Goal: Find specific page/section: Find specific page/section

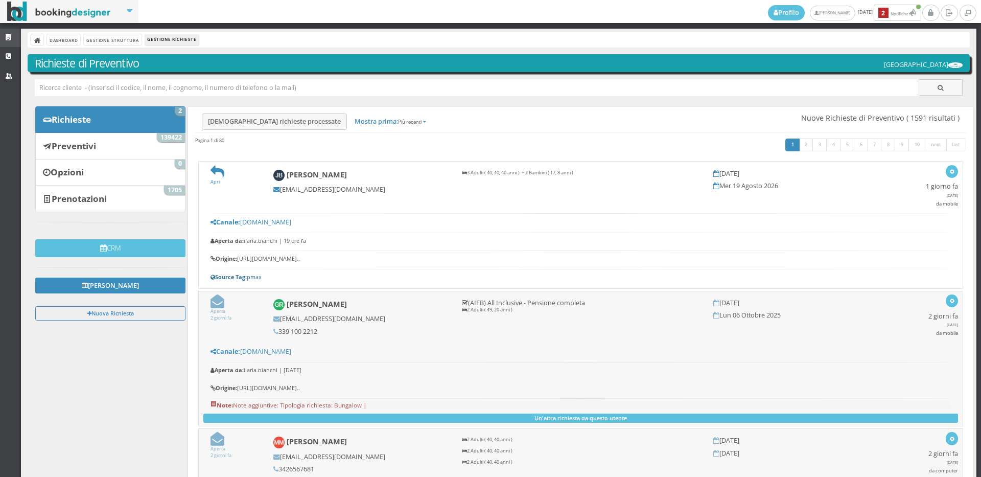
click at [9, 40] on icon at bounding box center [10, 37] width 8 height 7
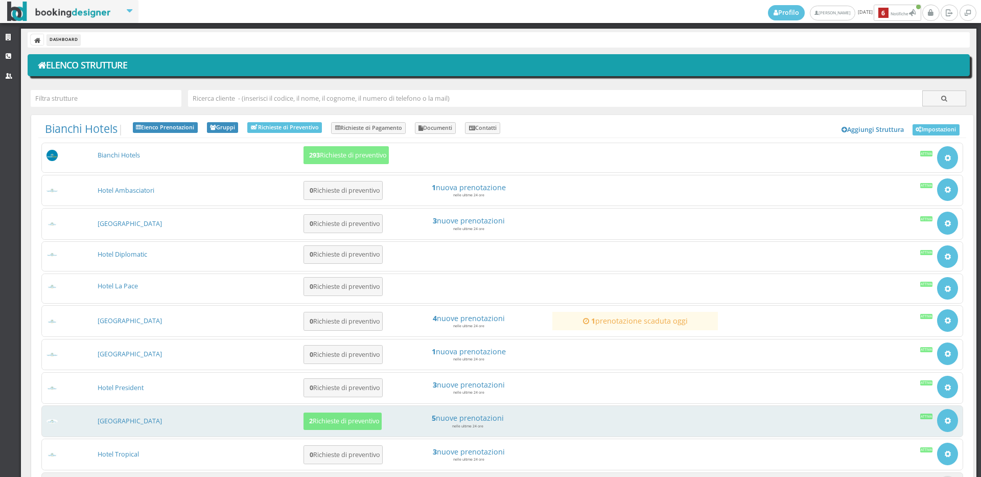
click at [133, 415] on div "Hotel Royal Inn 2 Richieste di preventivo 5 nuove prenotazioni nelle ultime 24 …" at bounding box center [502, 421] width 922 height 32
click at [136, 422] on link "[GEOGRAPHIC_DATA]" at bounding box center [130, 421] width 64 height 9
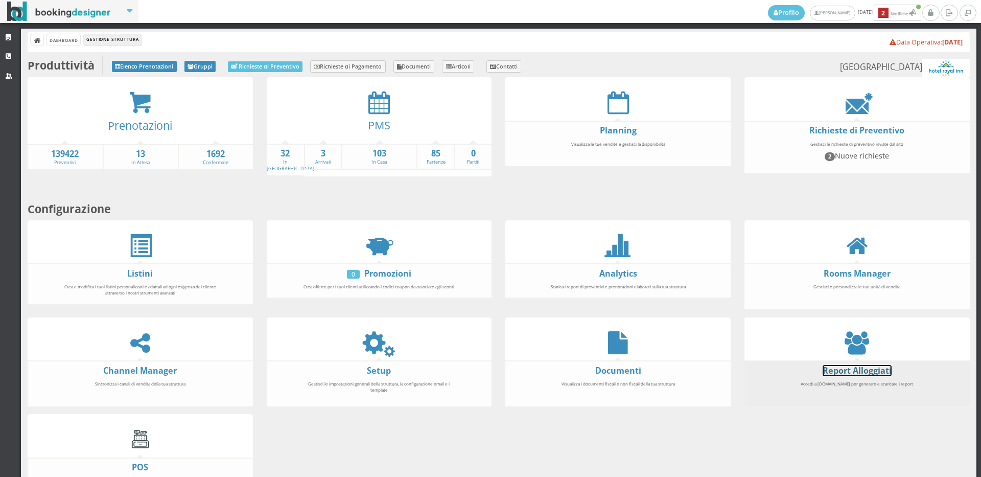
click at [861, 367] on link "Report Alloggiati" at bounding box center [857, 370] width 69 height 11
